Goal: Information Seeking & Learning: Learn about a topic

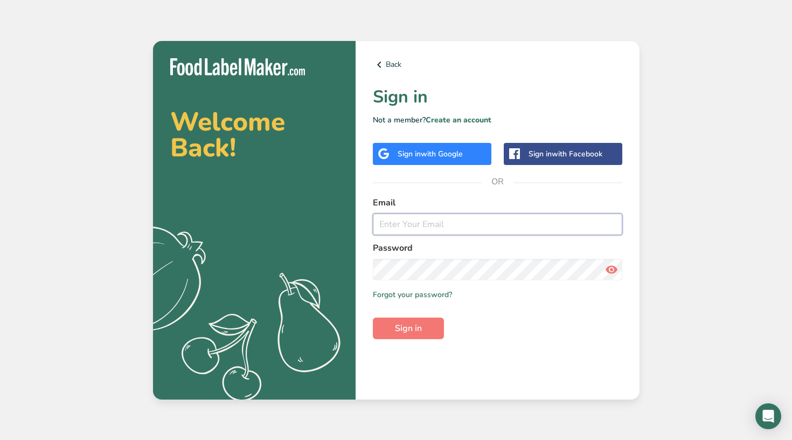
type input "[PERSON_NAME][EMAIL_ADDRESS][DOMAIN_NAME]"
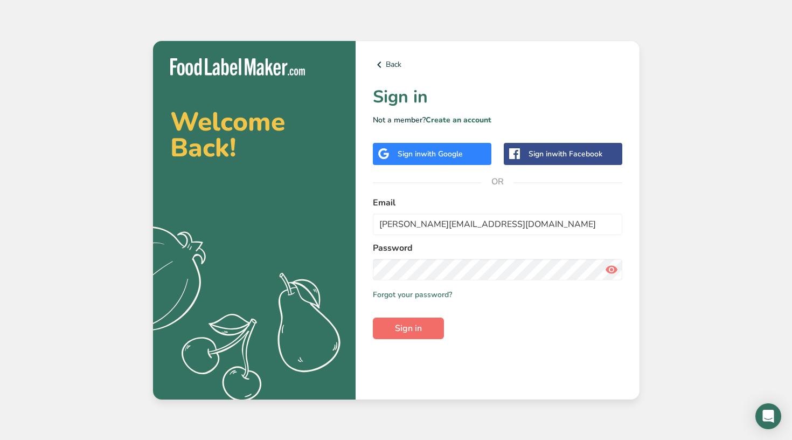
click at [409, 328] on span "Sign in" at bounding box center [408, 328] width 27 height 13
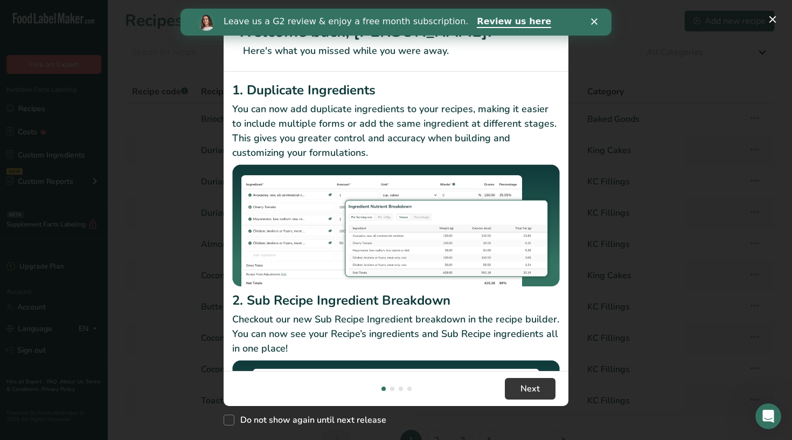
click at [594, 21] on polygon "Close" at bounding box center [594, 21] width 6 height 6
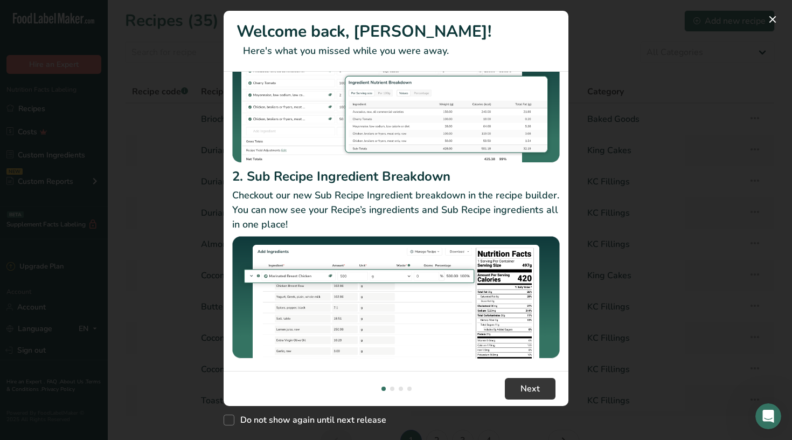
scroll to position [124, 0]
click at [228, 421] on span "New Features" at bounding box center [229, 419] width 11 height 11
click at [228, 421] on input "Do not show again until next release" at bounding box center [227, 420] width 7 height 7
checkbox input "true"
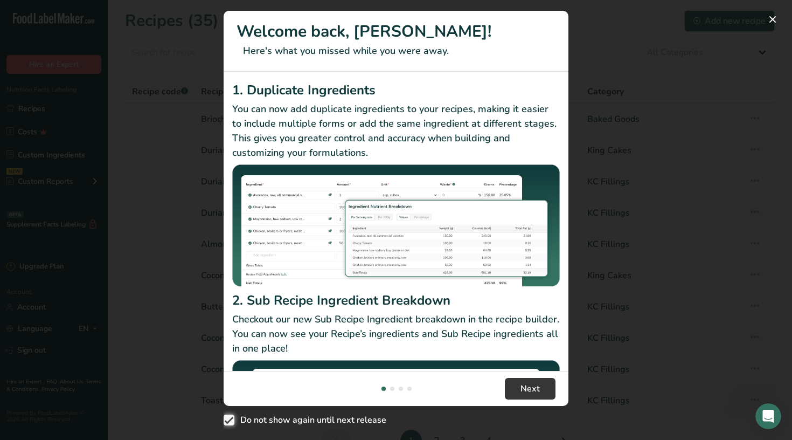
scroll to position [0, 0]
click at [160, 350] on div "New Features" at bounding box center [396, 220] width 792 height 440
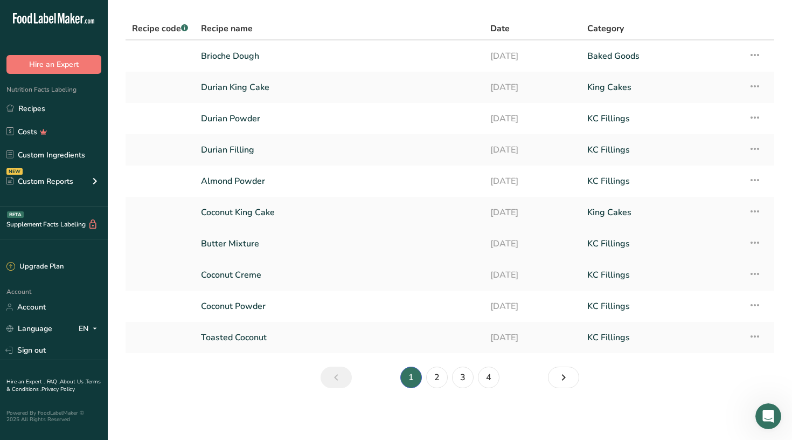
scroll to position [63, 0]
click at [564, 372] on icon "Next page" at bounding box center [563, 377] width 13 height 19
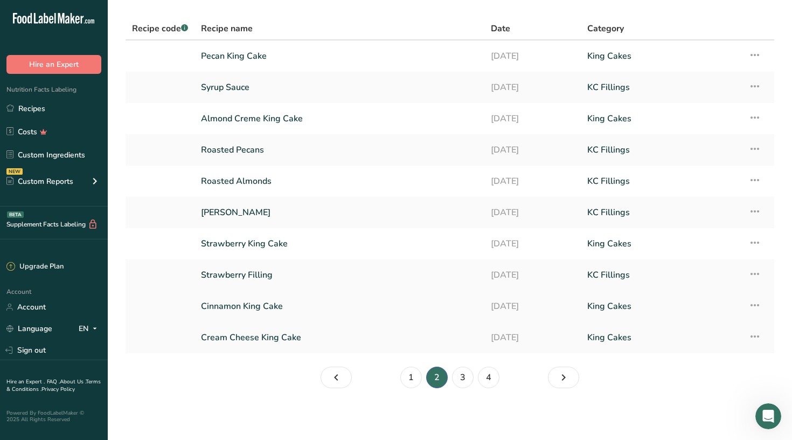
scroll to position [63, 0]
click at [564, 377] on icon "Page 3." at bounding box center [563, 377] width 13 height 19
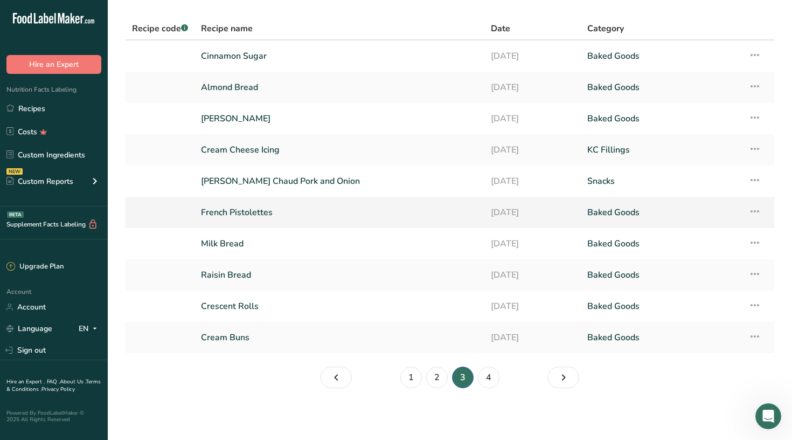
scroll to position [63, 0]
click at [265, 214] on link "French Pistolettes" at bounding box center [339, 212] width 277 height 23
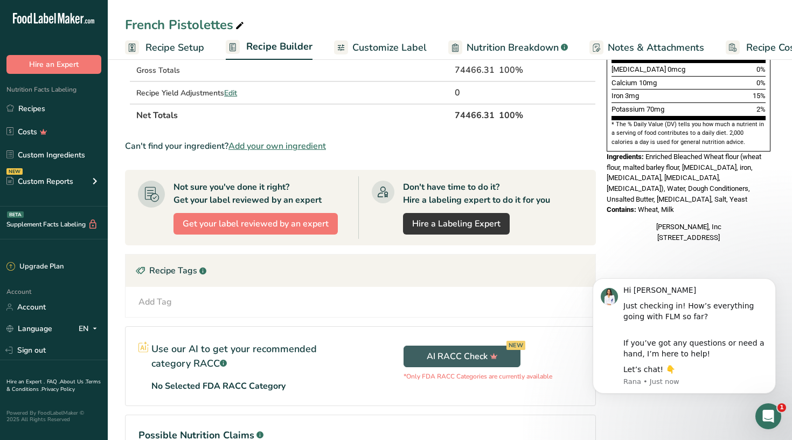
scroll to position [303, 0]
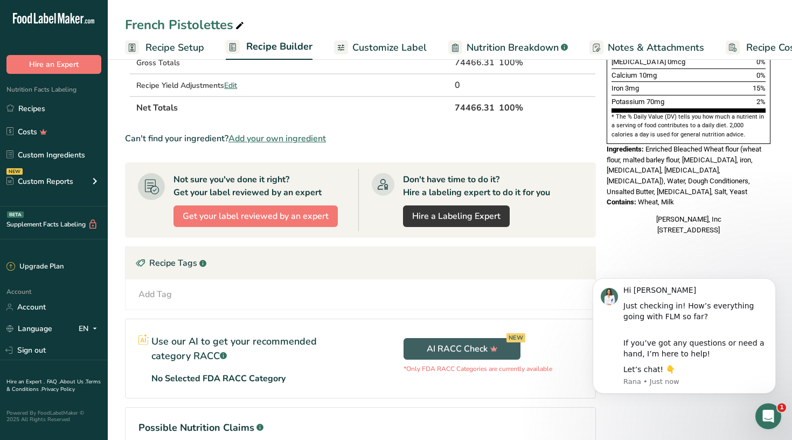
drag, startPoint x: 682, startPoint y: 158, endPoint x: 604, endPoint y: 121, distance: 86.0
click at [604, 121] on div "Nutrition Facts 1 Serving Per Container Serving Size 1 loaf (109g) Amount Per S…" at bounding box center [688, 4] width 172 height 469
copy div "Ingredients: Enriched Bleached Wheat flour (wheat flour, malted barley flour, […"
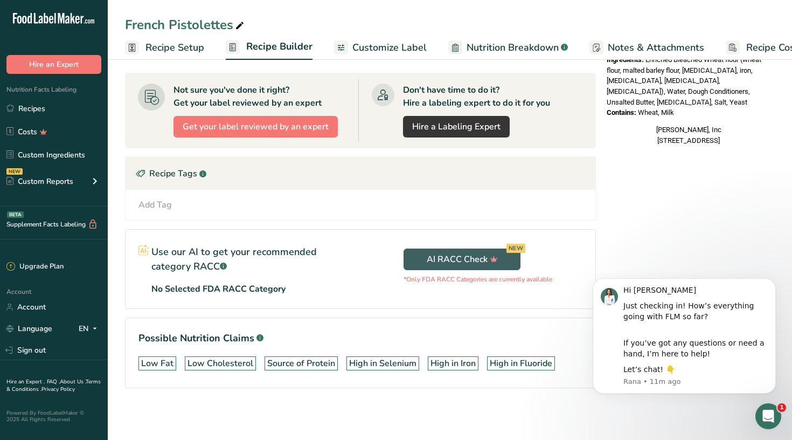
scroll to position [392, 0]
